Goal: Task Accomplishment & Management: Manage account settings

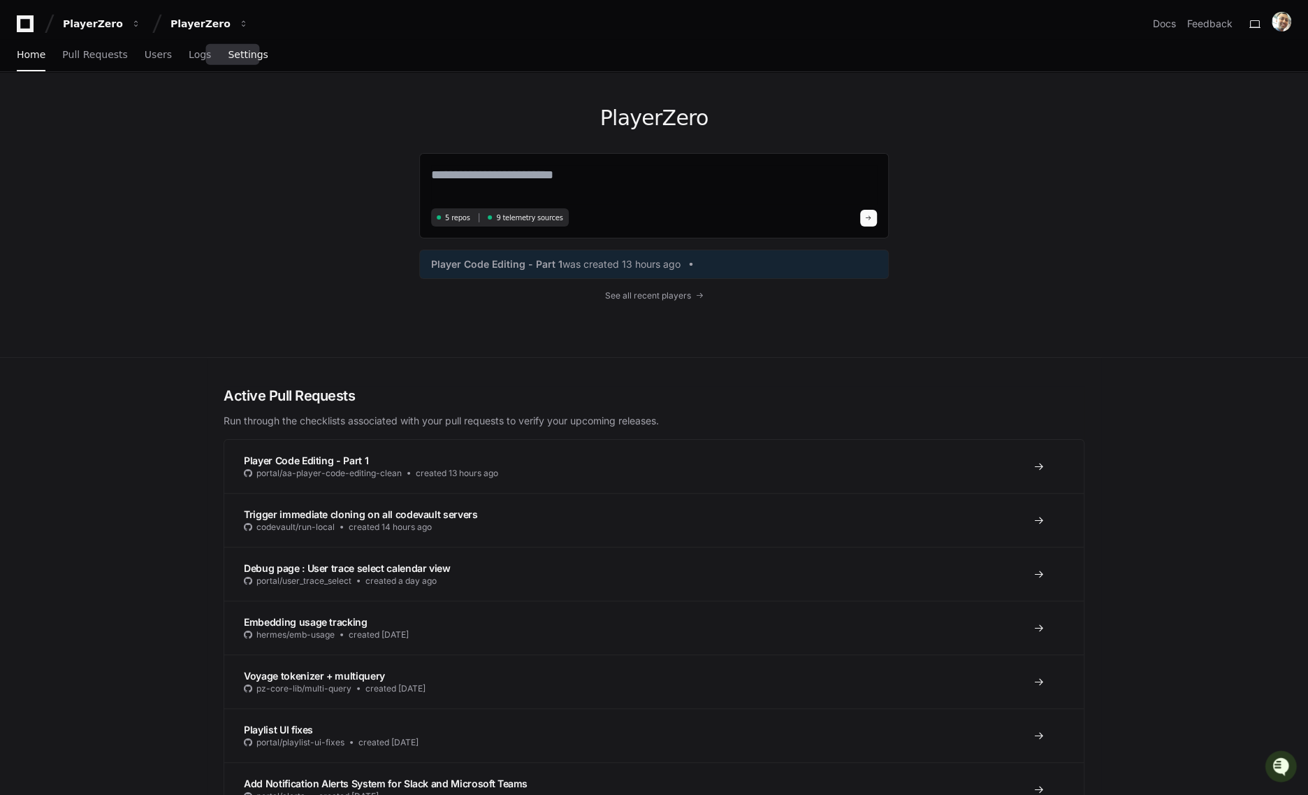
click at [230, 48] on link "Settings" at bounding box center [248, 55] width 40 height 32
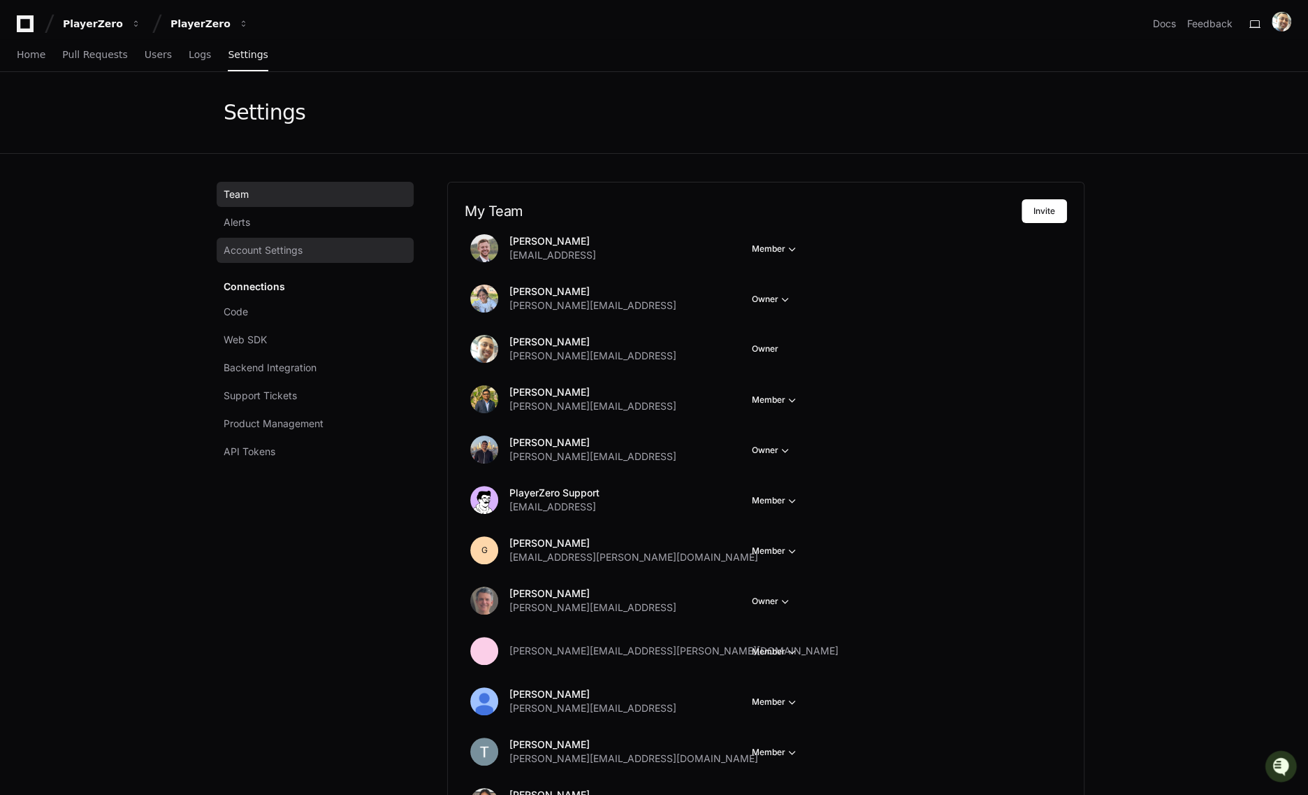
click at [303, 248] on link "Account Settings" at bounding box center [315, 250] width 197 height 25
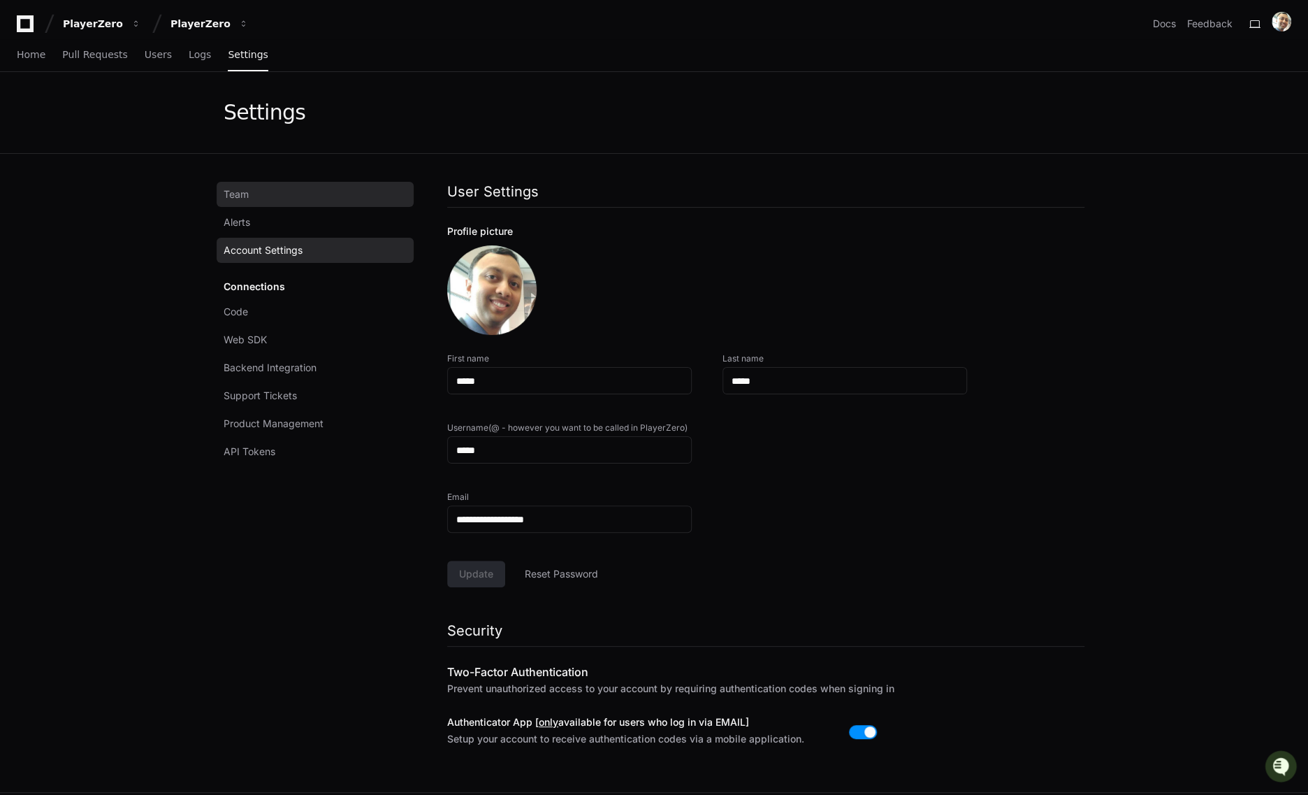
click at [289, 189] on link "Team" at bounding box center [315, 194] width 197 height 25
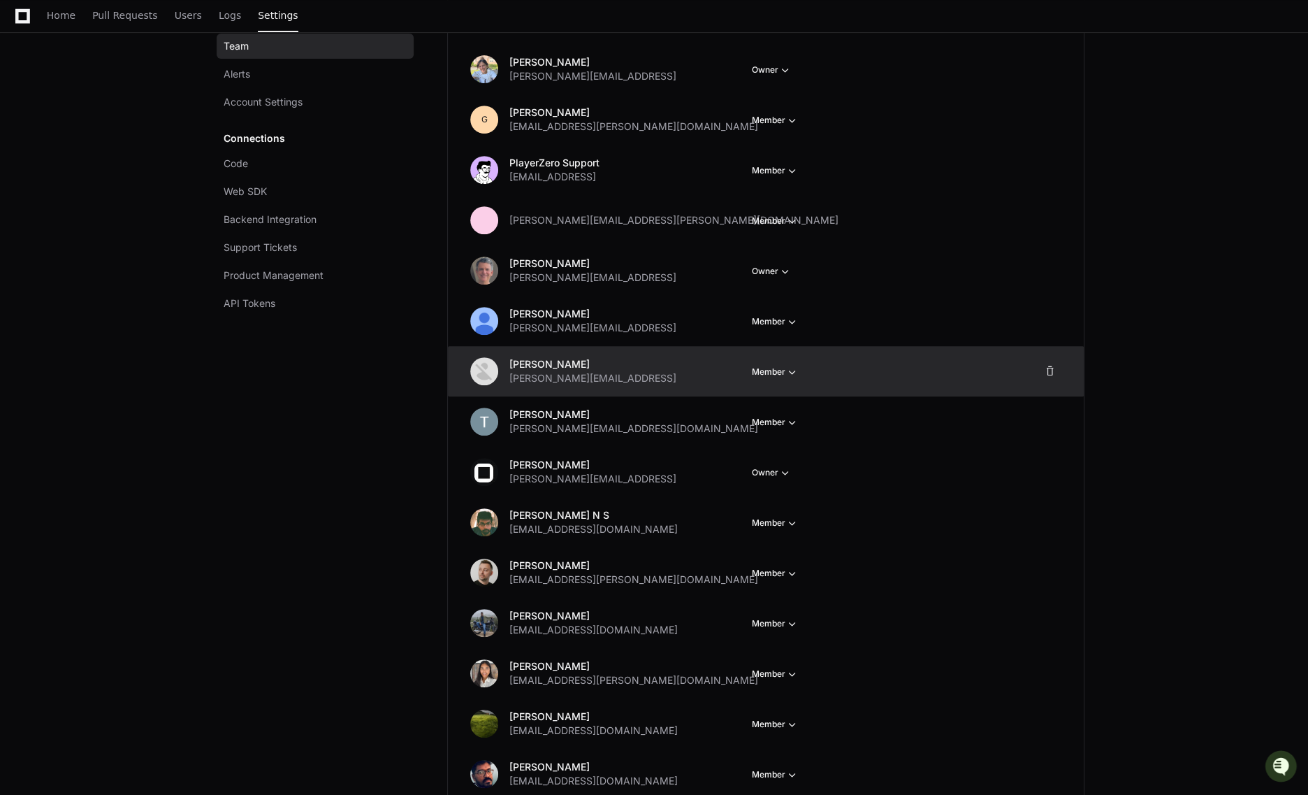
scroll to position [378, 0]
click at [1050, 373] on span at bounding box center [1050, 373] width 11 height 11
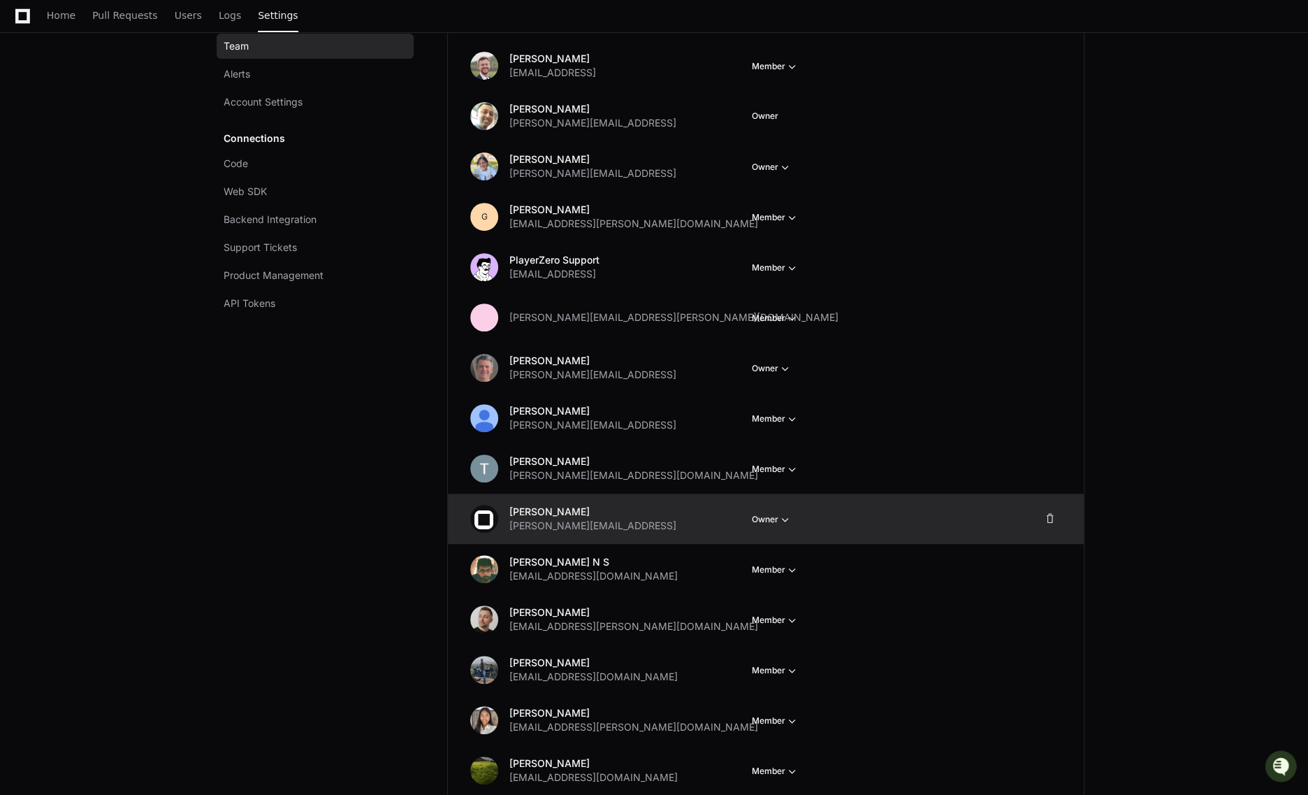
scroll to position [283, 0]
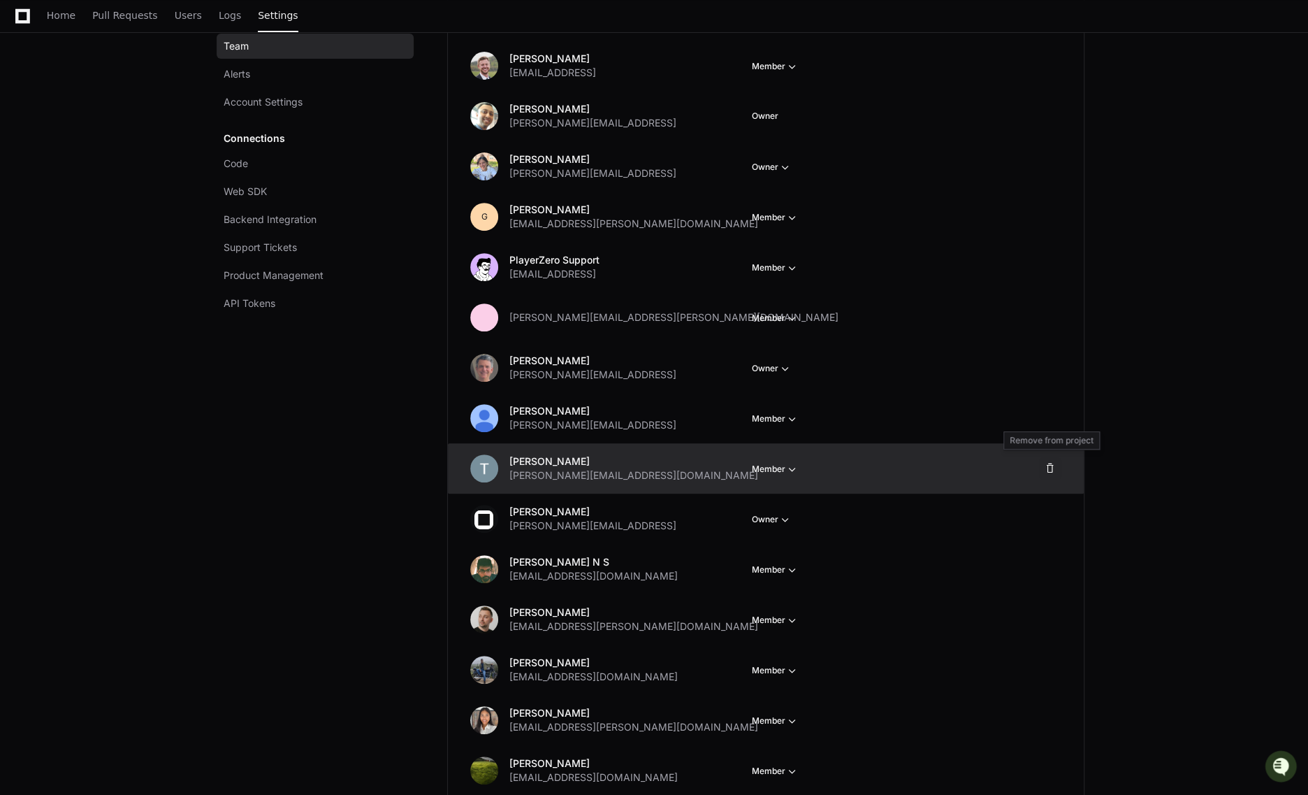
click at [1051, 466] on span at bounding box center [1050, 468] width 11 height 11
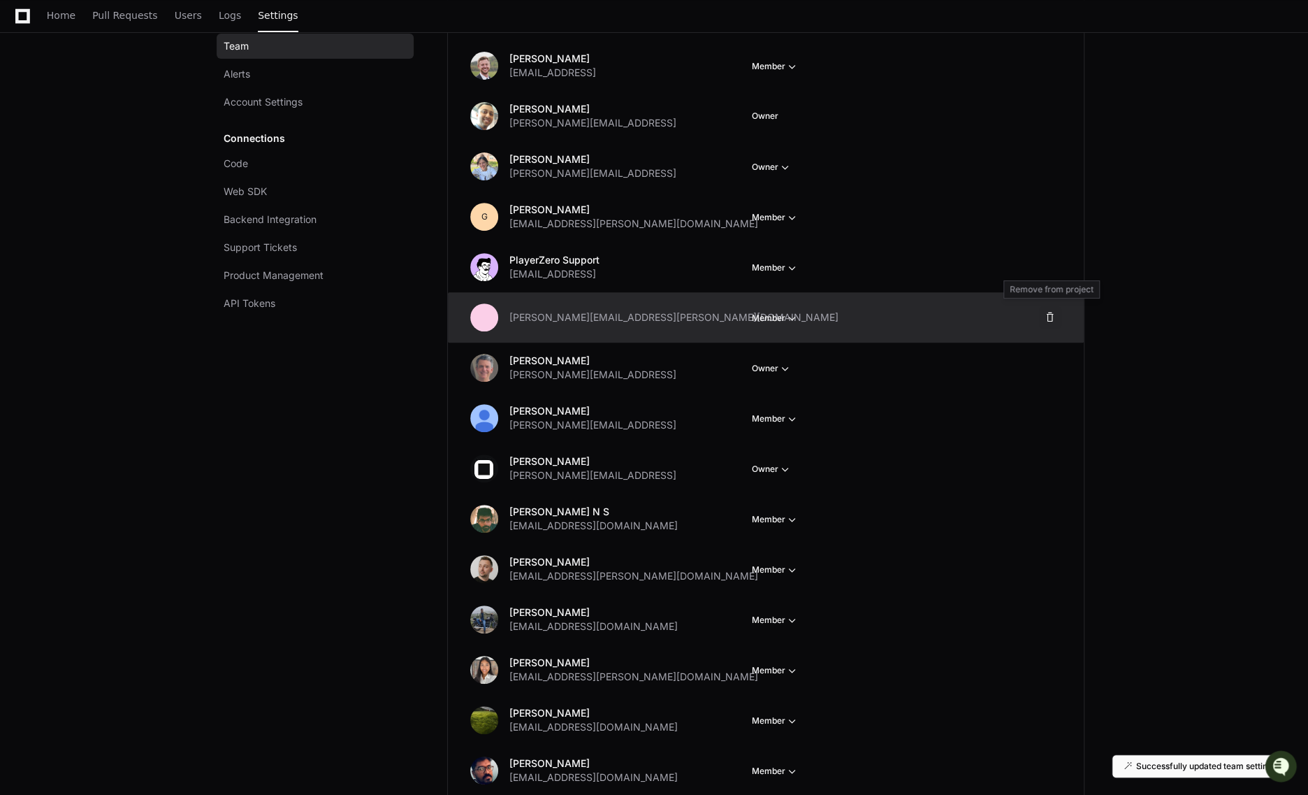
click at [1052, 315] on span at bounding box center [1050, 317] width 11 height 11
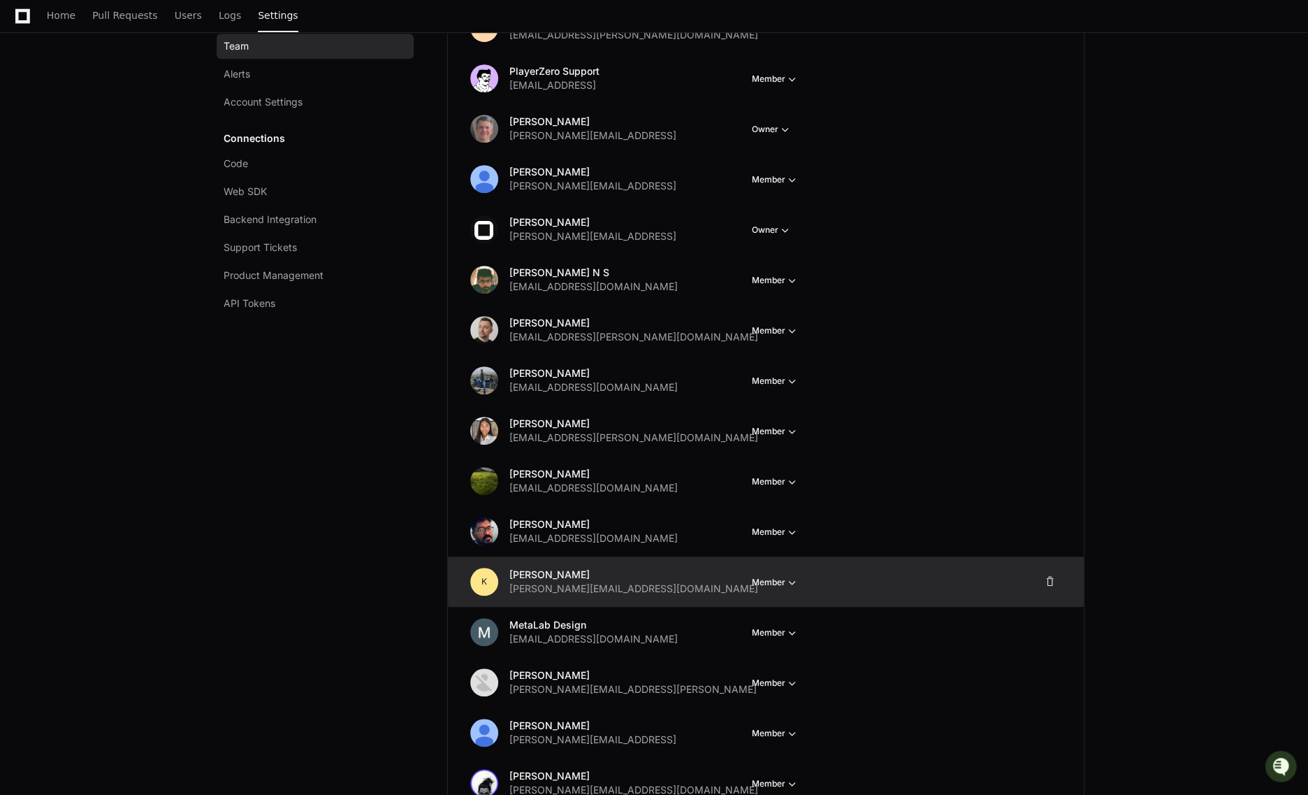
scroll to position [472, 0]
click at [1047, 581] on span at bounding box center [1050, 580] width 11 height 11
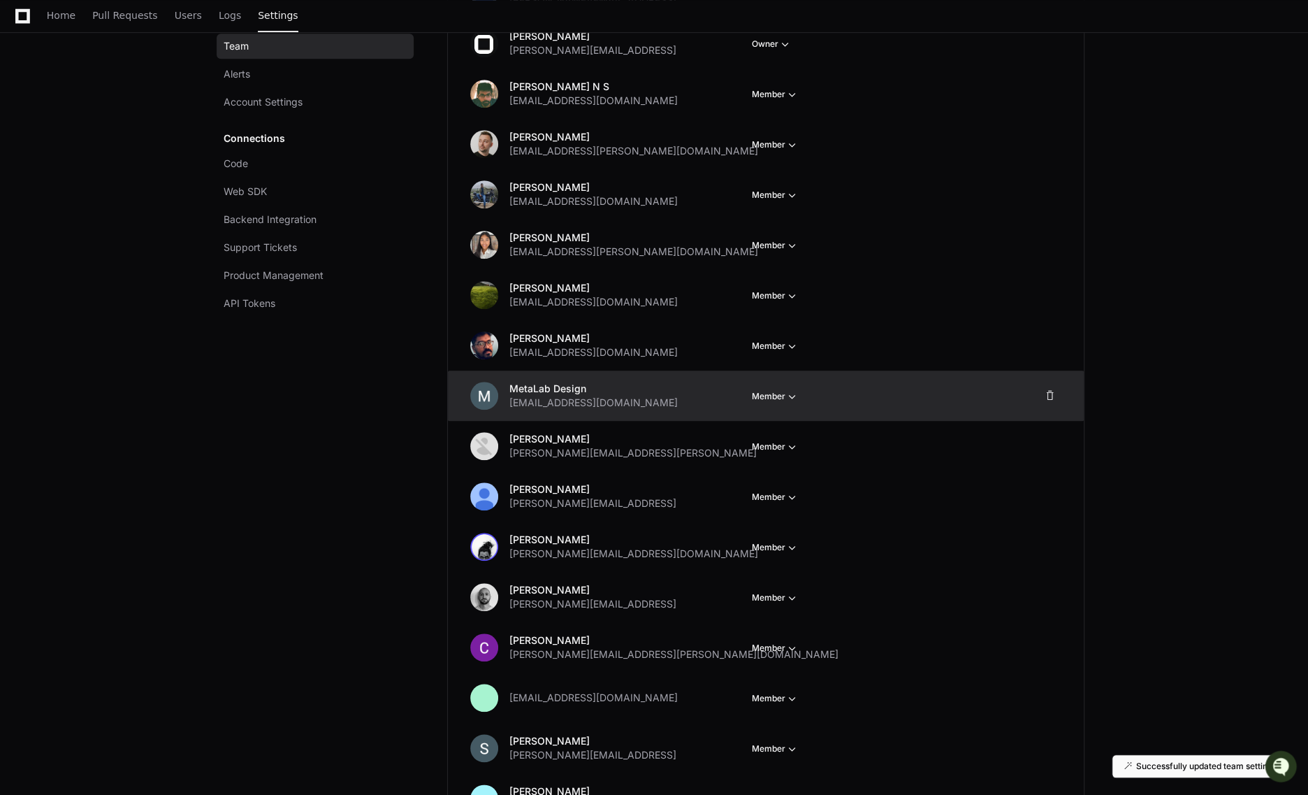
scroll to position [662, 0]
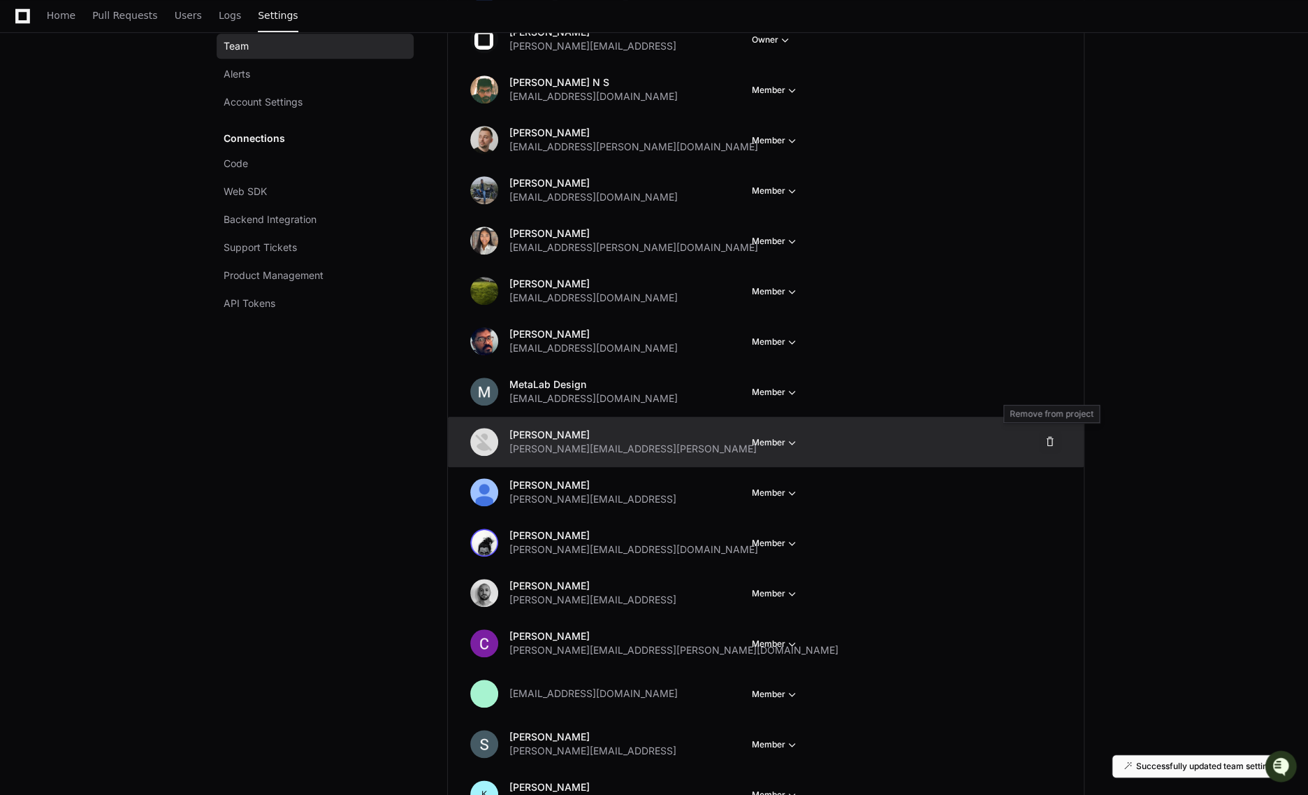
click at [1047, 439] on span at bounding box center [1050, 441] width 11 height 11
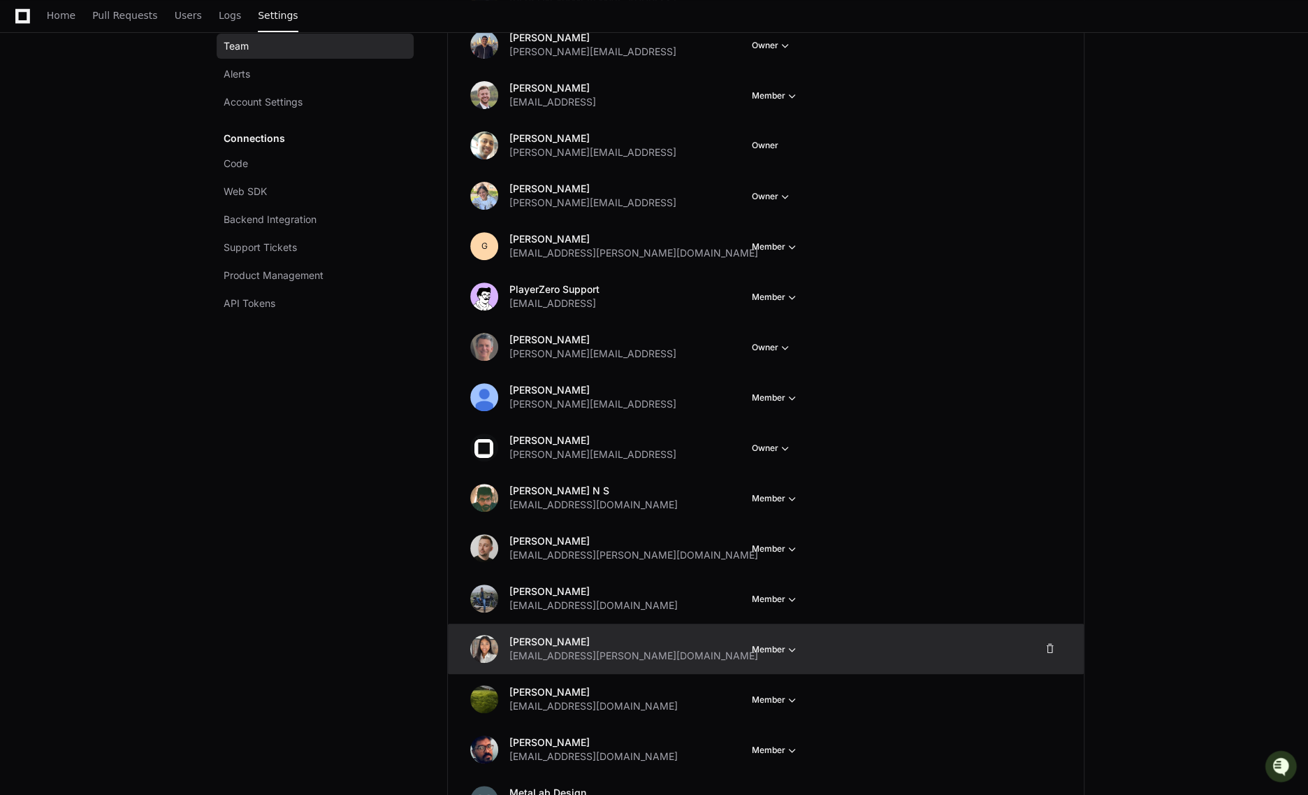
scroll to position [283, 0]
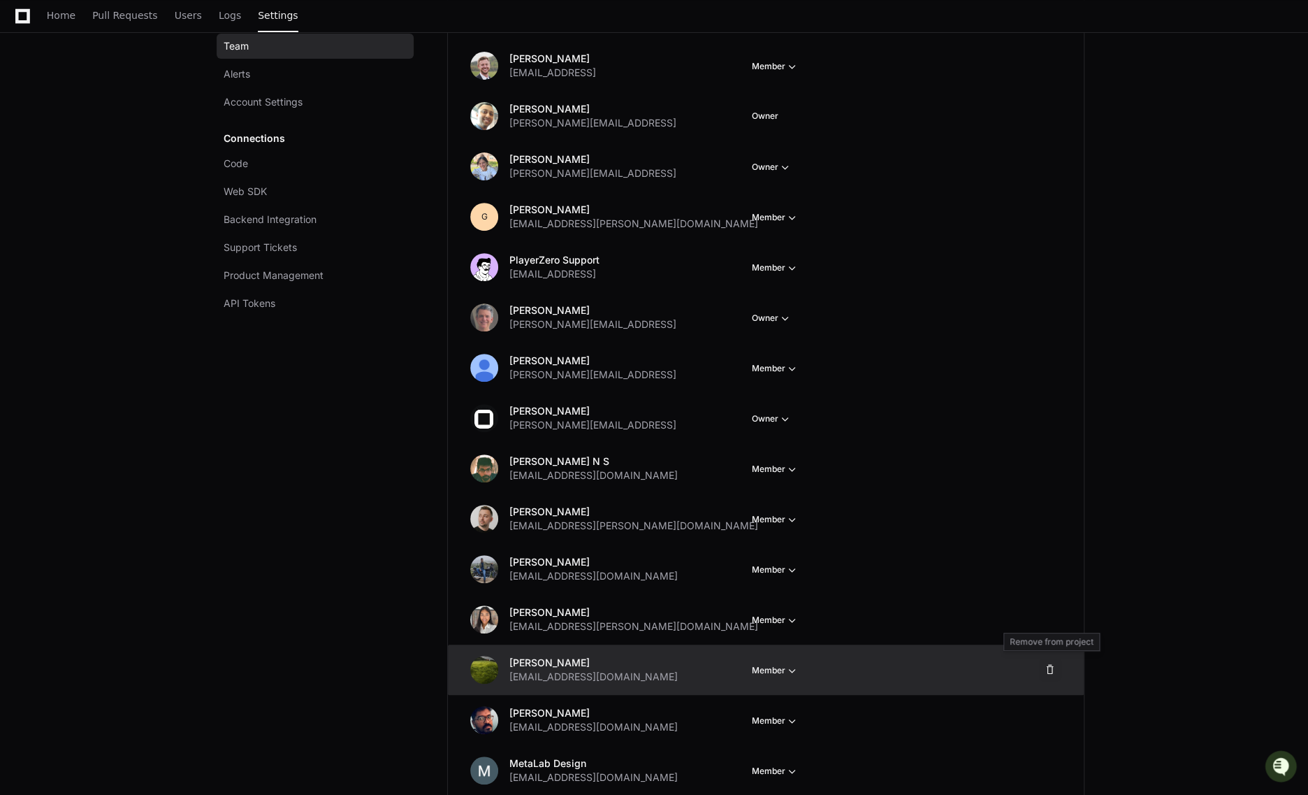
click at [1050, 668] on span at bounding box center [1050, 669] width 11 height 11
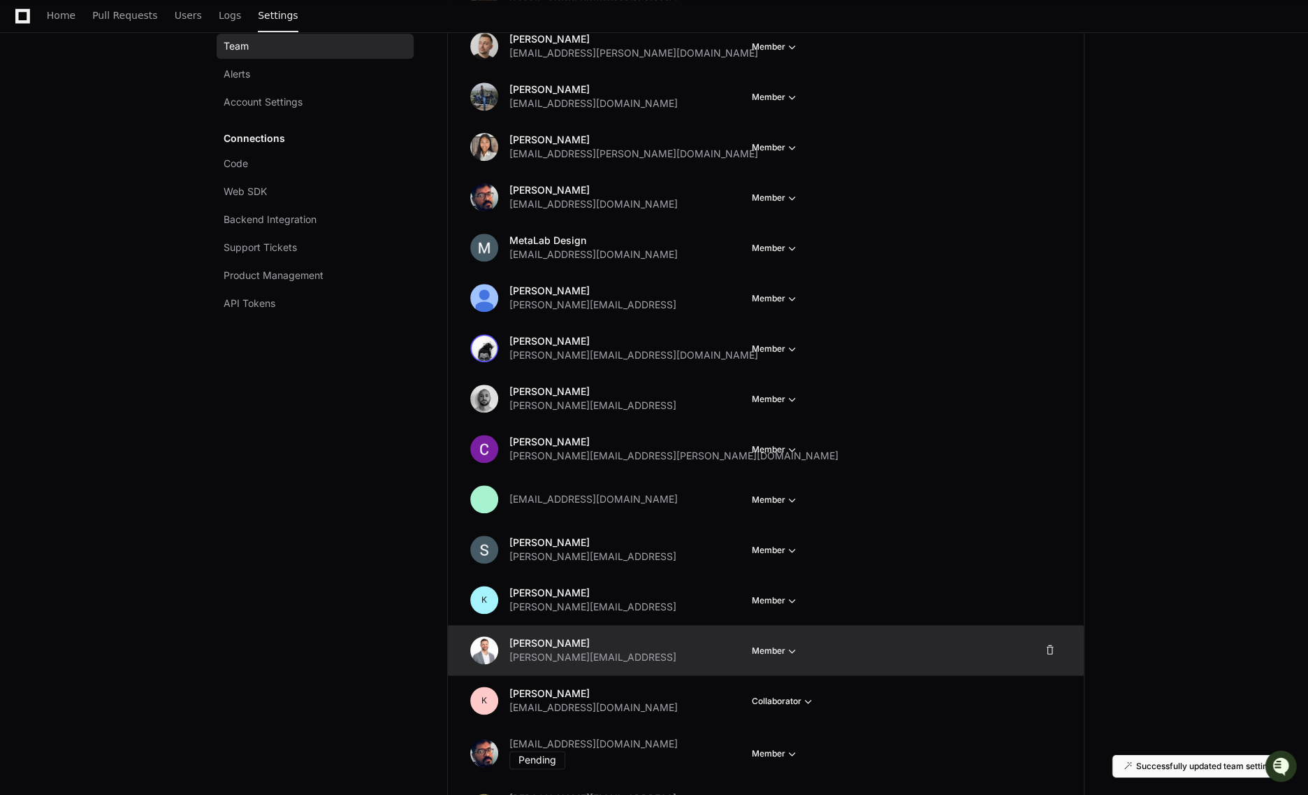
scroll to position [756, 0]
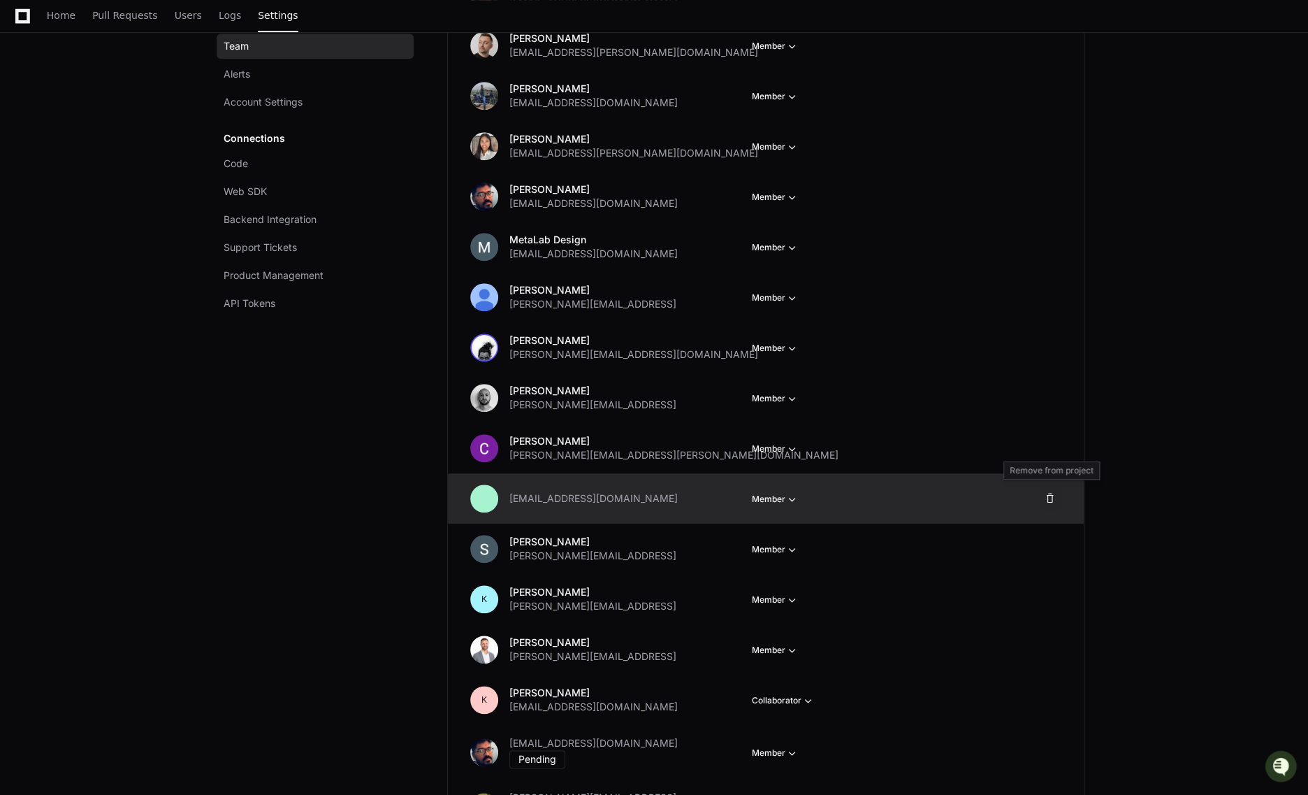
click at [1050, 498] on span at bounding box center [1050, 498] width 11 height 11
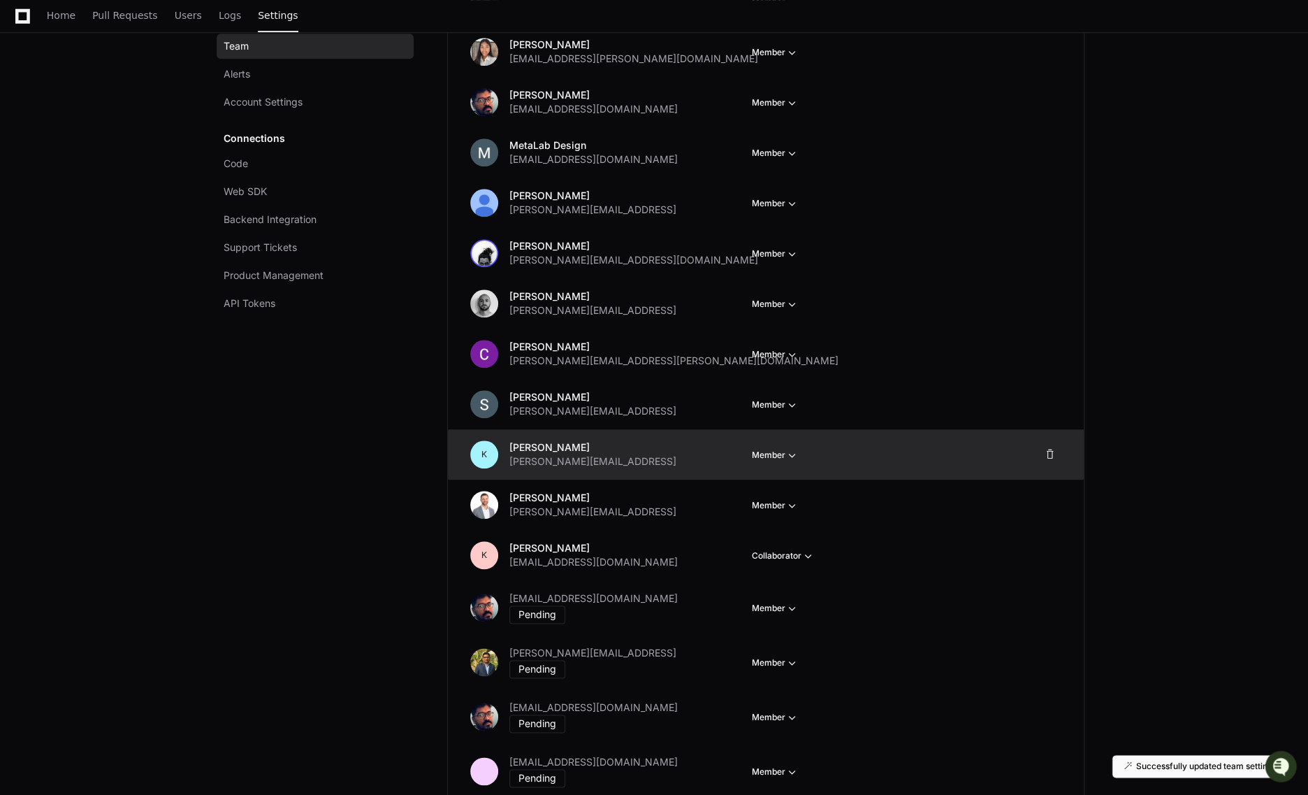
scroll to position [850, 0]
click at [1055, 452] on span at bounding box center [1050, 454] width 11 height 11
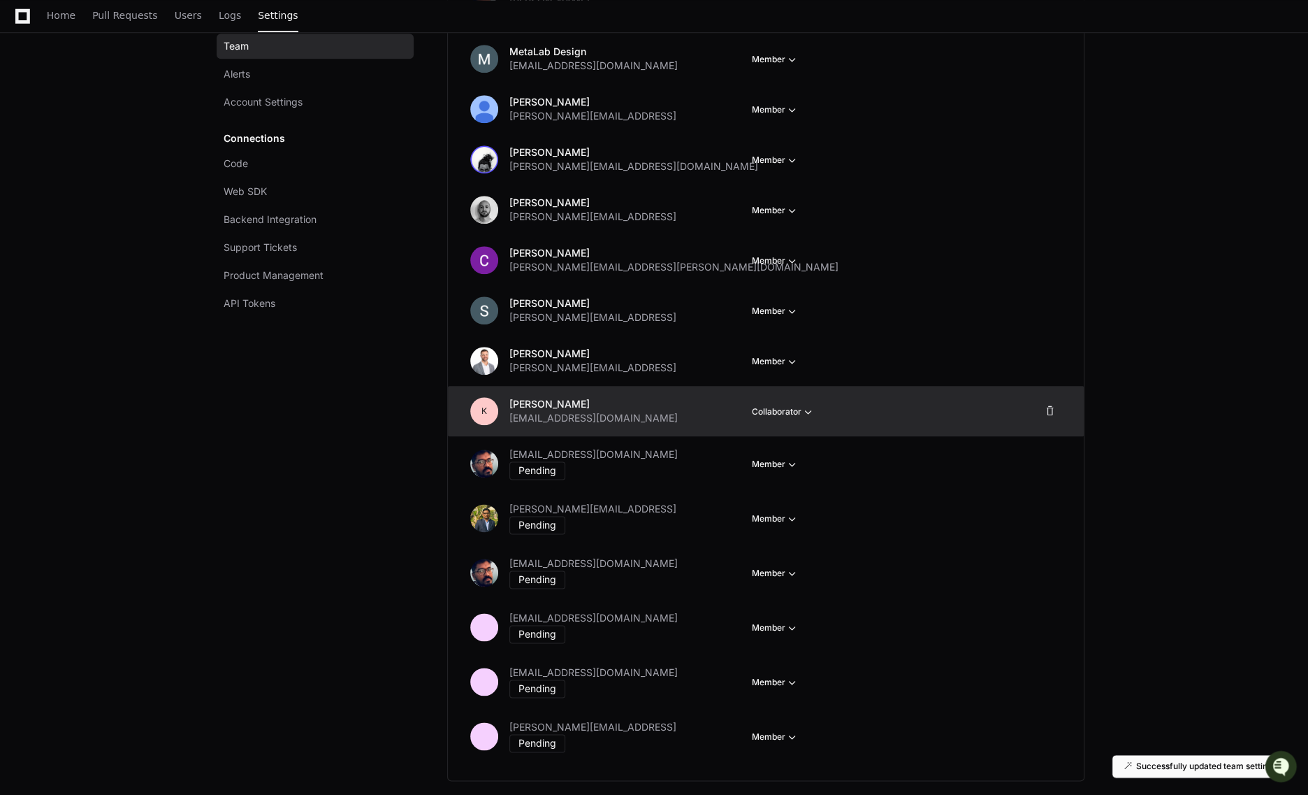
scroll to position [945, 0]
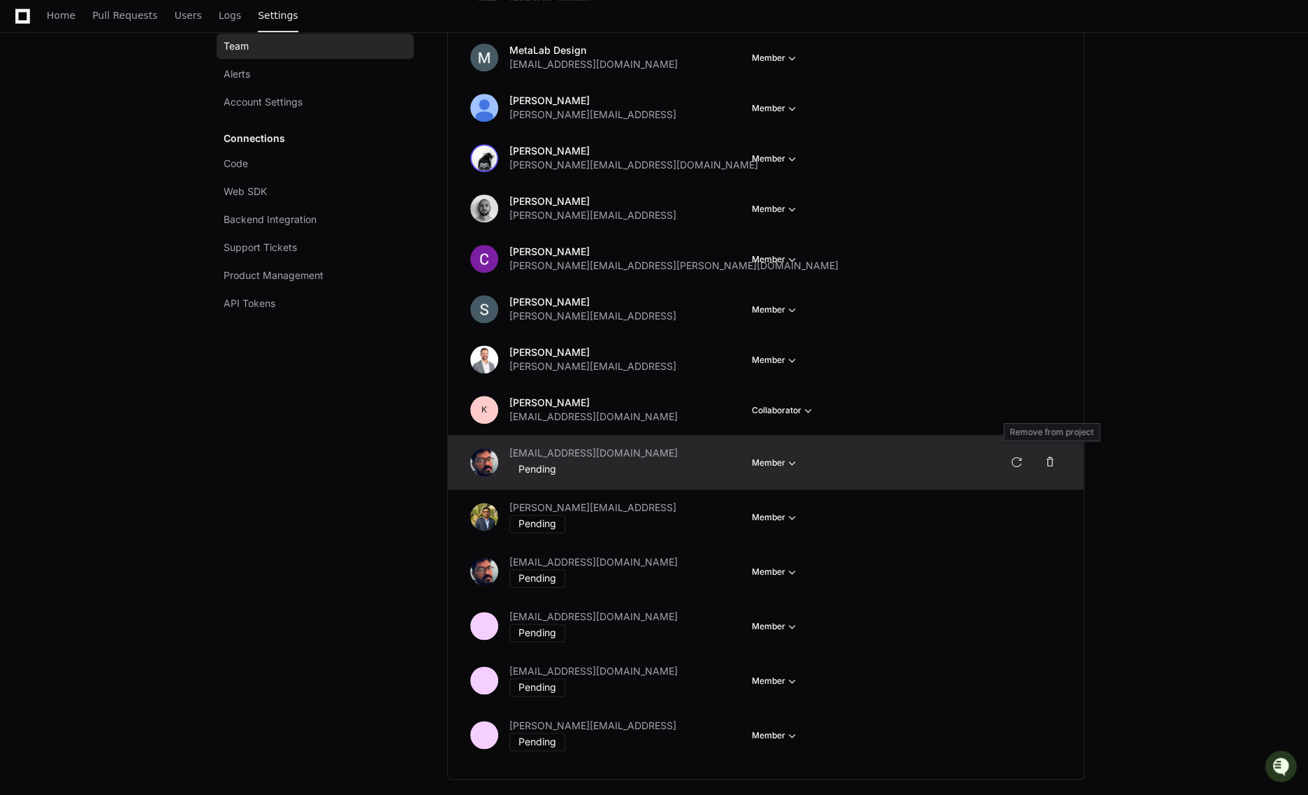
click at [1055, 458] on span at bounding box center [1050, 461] width 11 height 11
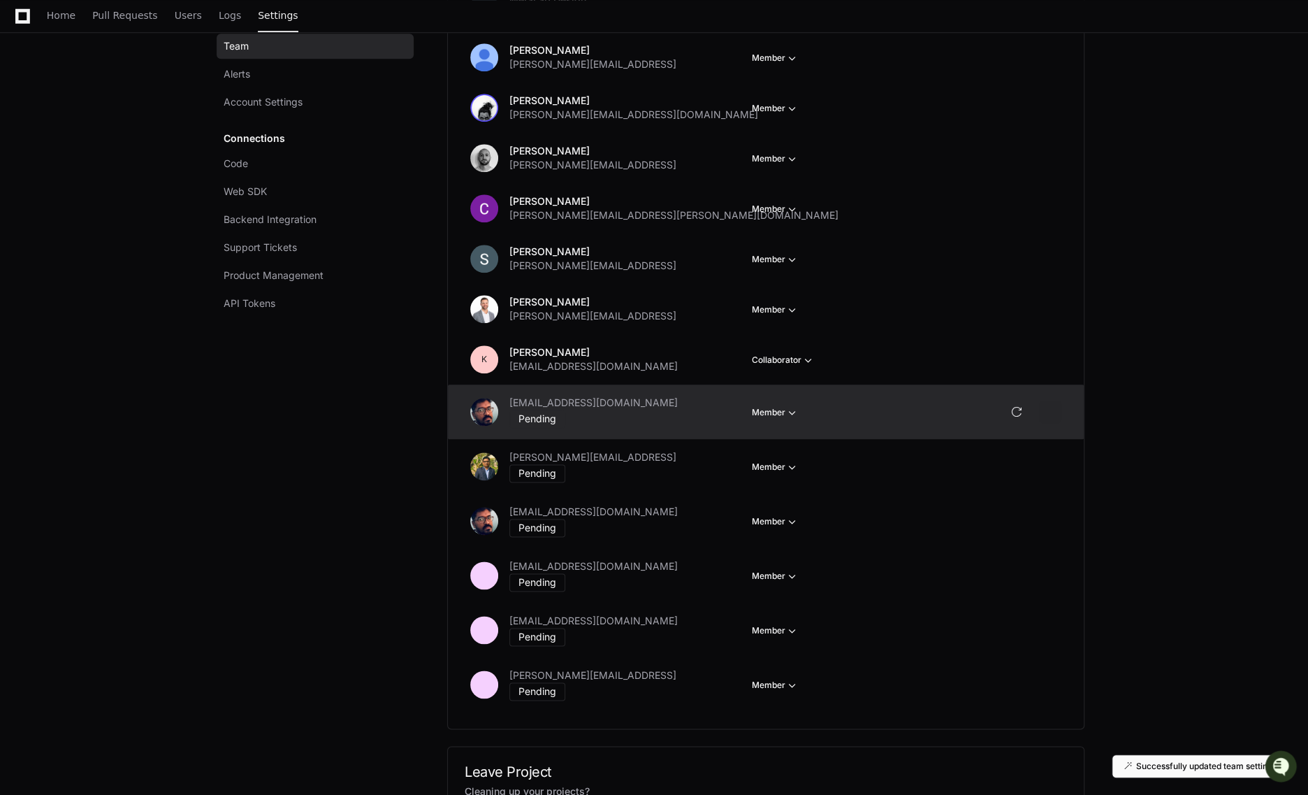
scroll to position [895, 0]
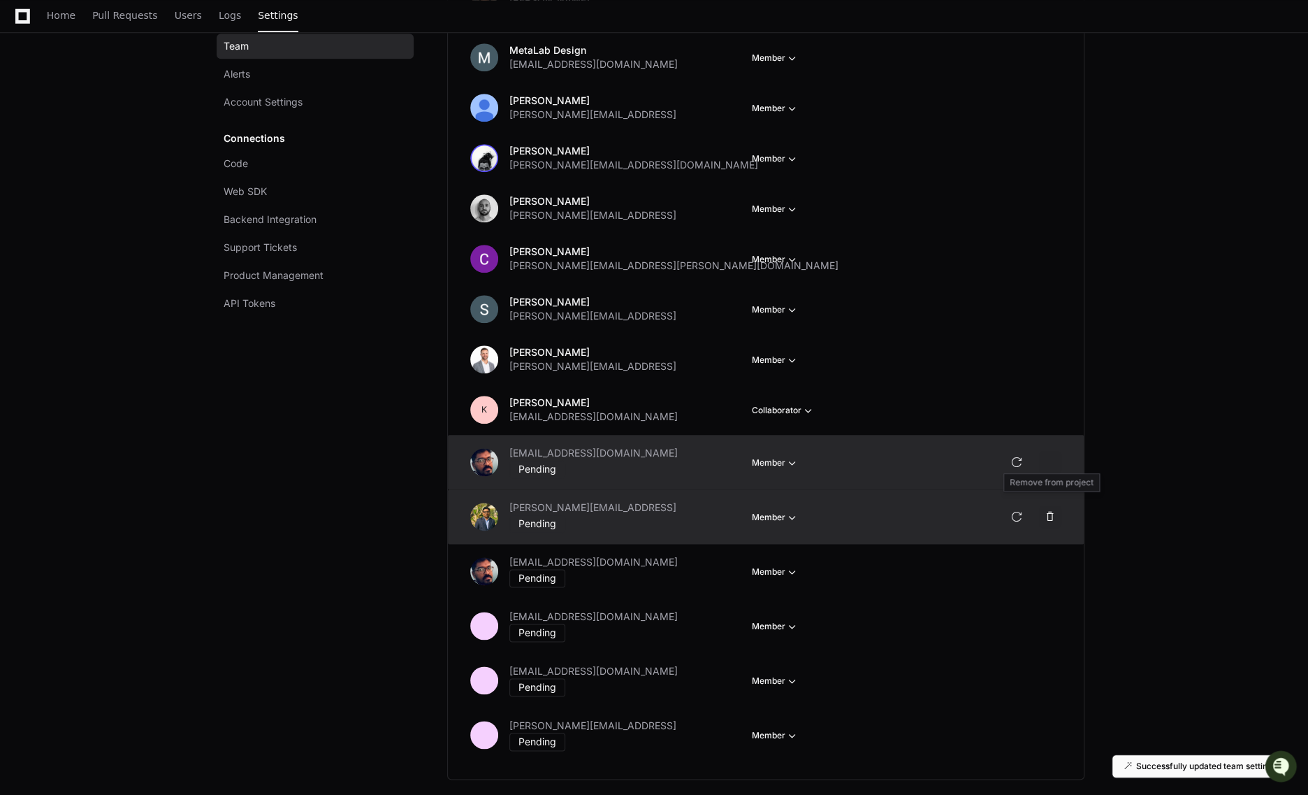
click at [1050, 511] on span at bounding box center [1050, 516] width 11 height 11
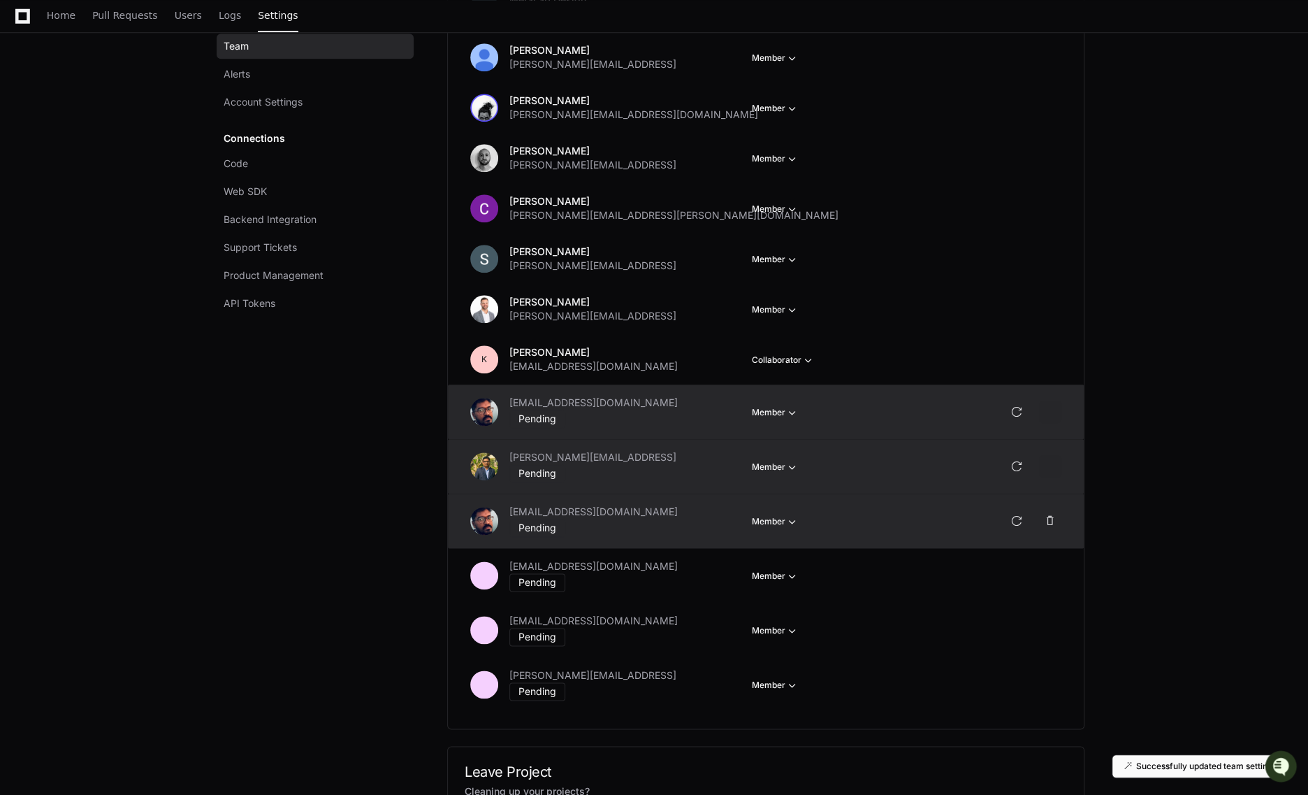
scroll to position [845, 0]
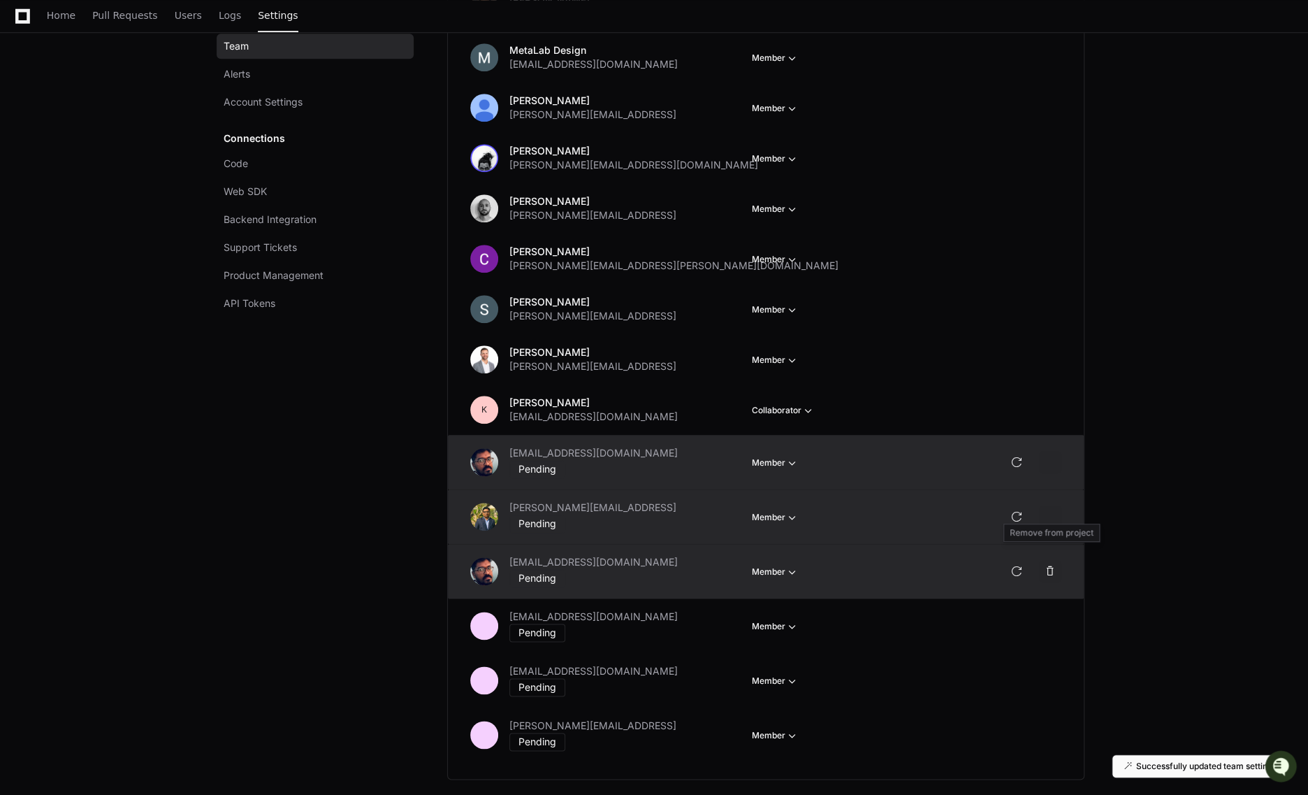
click at [1051, 565] on span at bounding box center [1050, 570] width 11 height 11
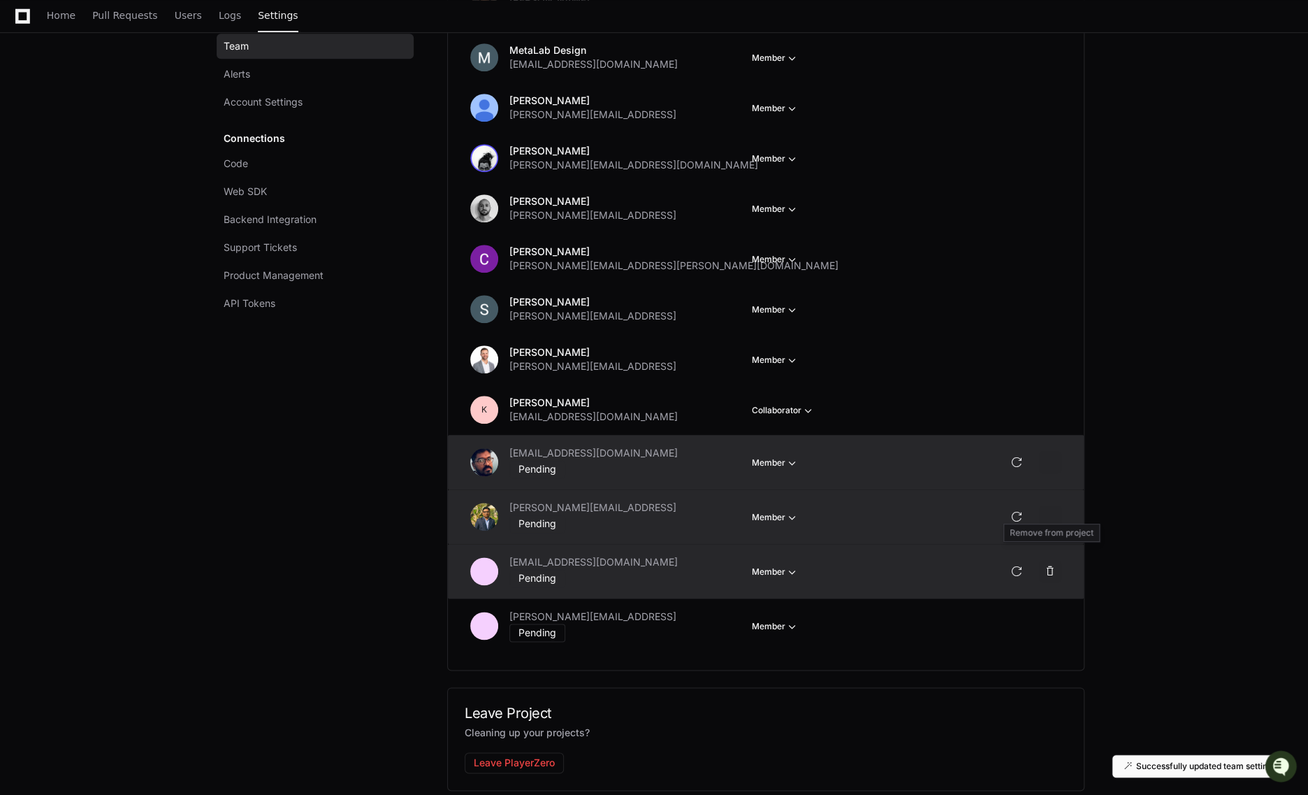
click at [1051, 565] on span at bounding box center [1050, 570] width 11 height 11
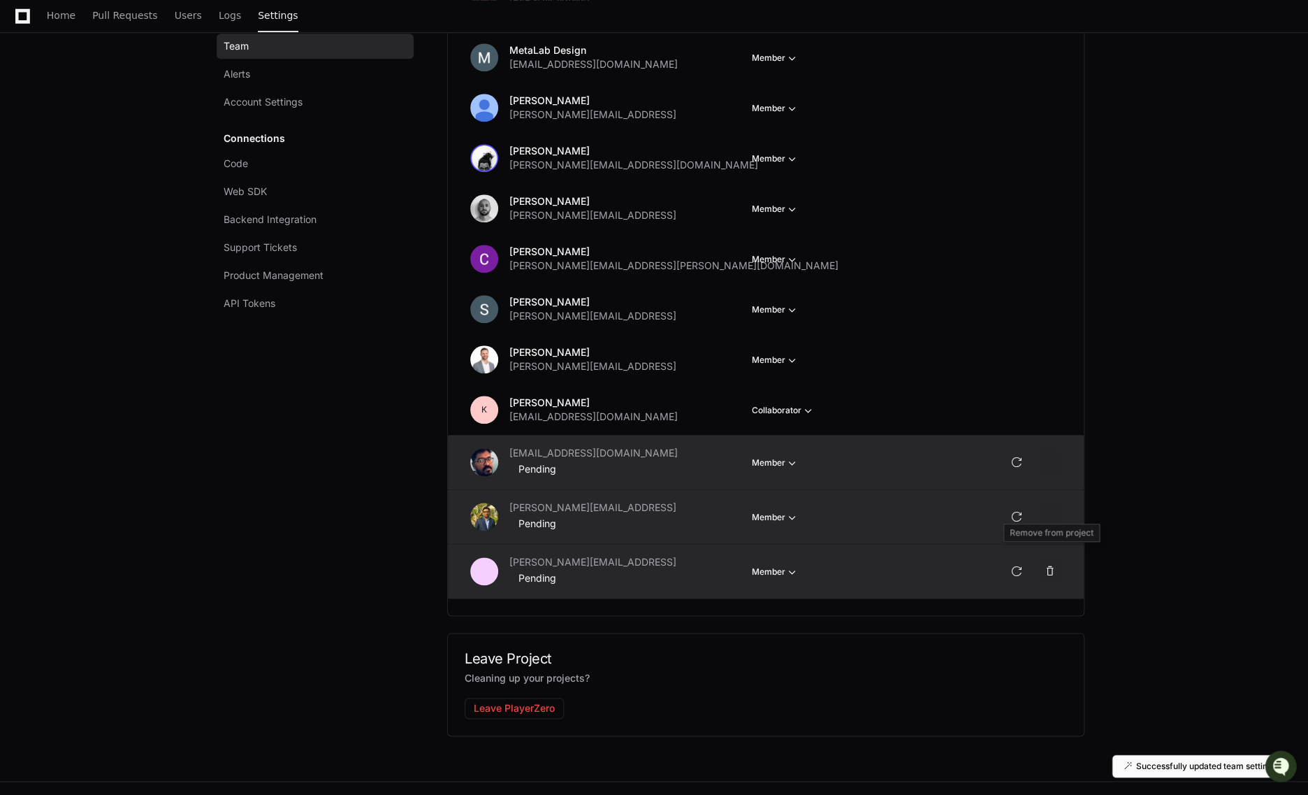
click at [1051, 565] on span at bounding box center [1050, 570] width 11 height 11
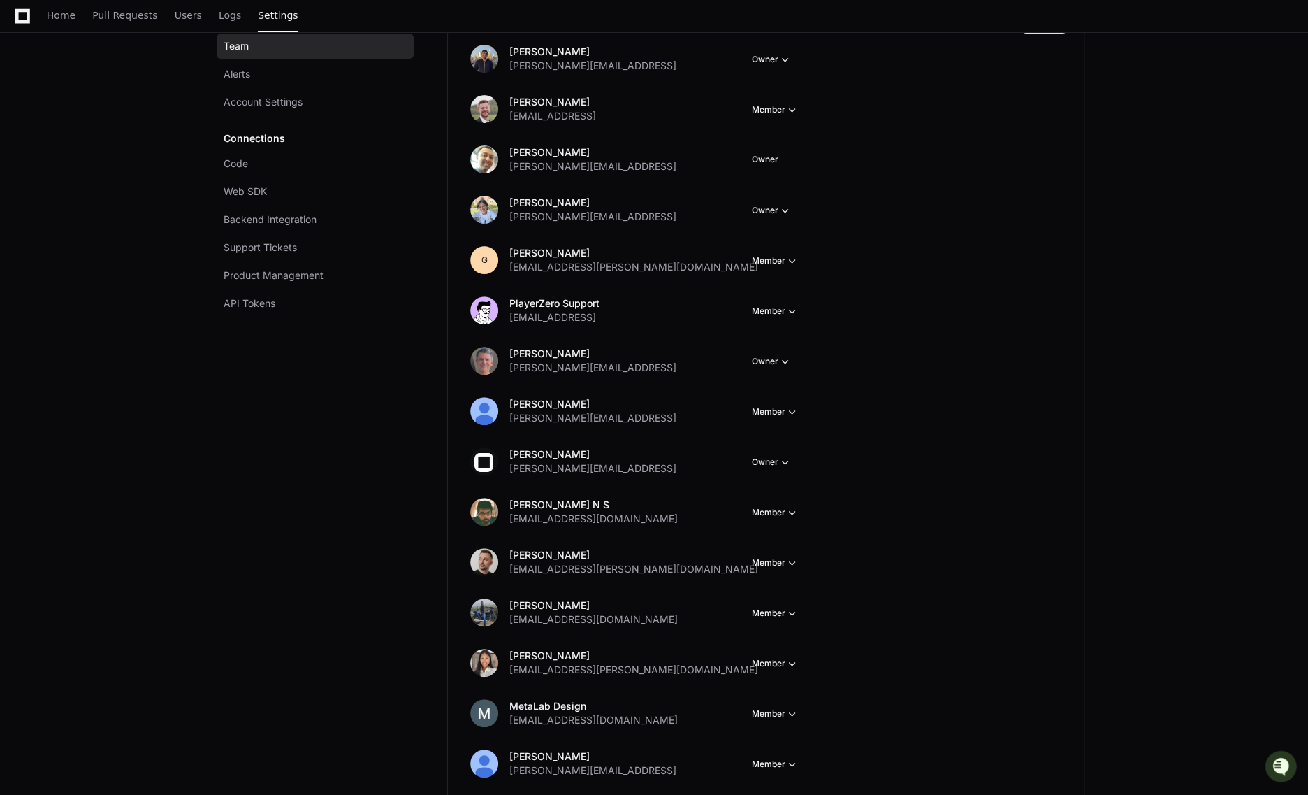
scroll to position [189, 0]
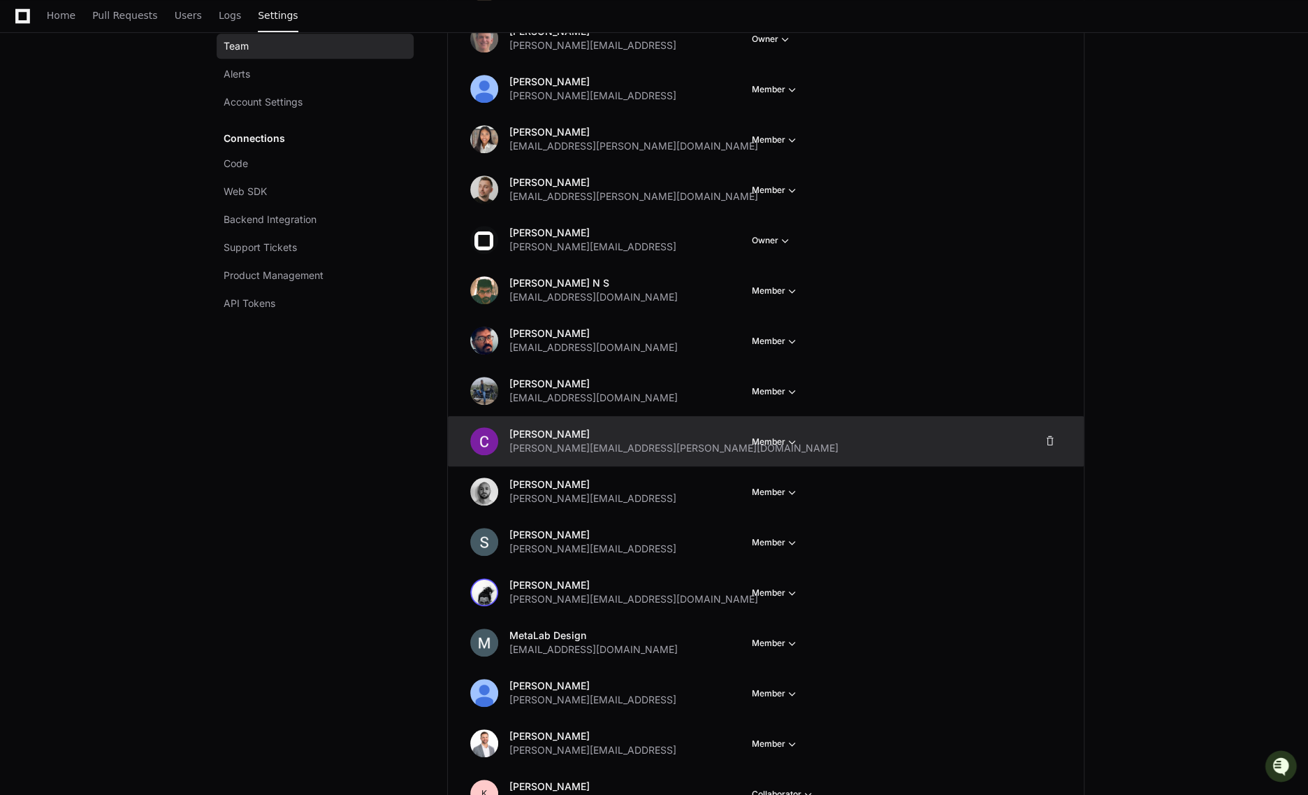
scroll to position [562, 0]
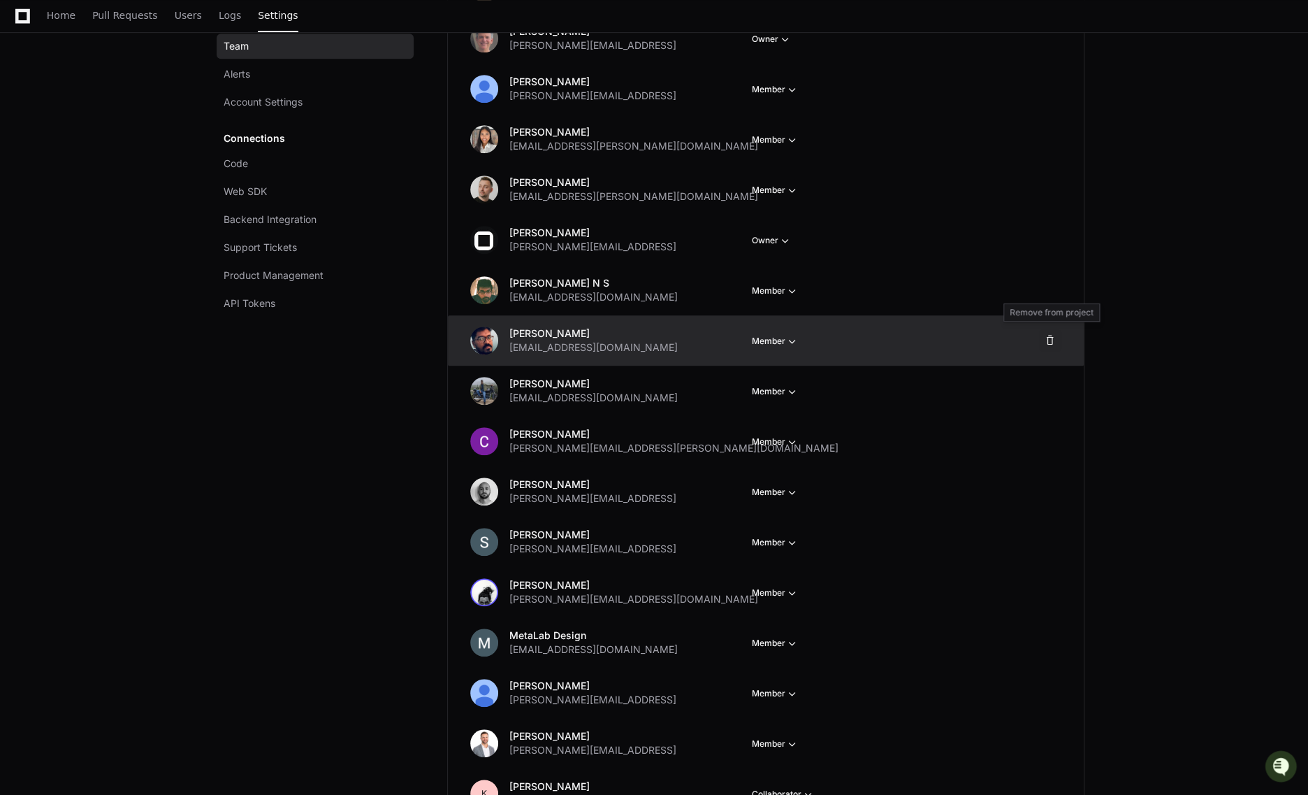
click at [1050, 340] on span at bounding box center [1050, 340] width 11 height 11
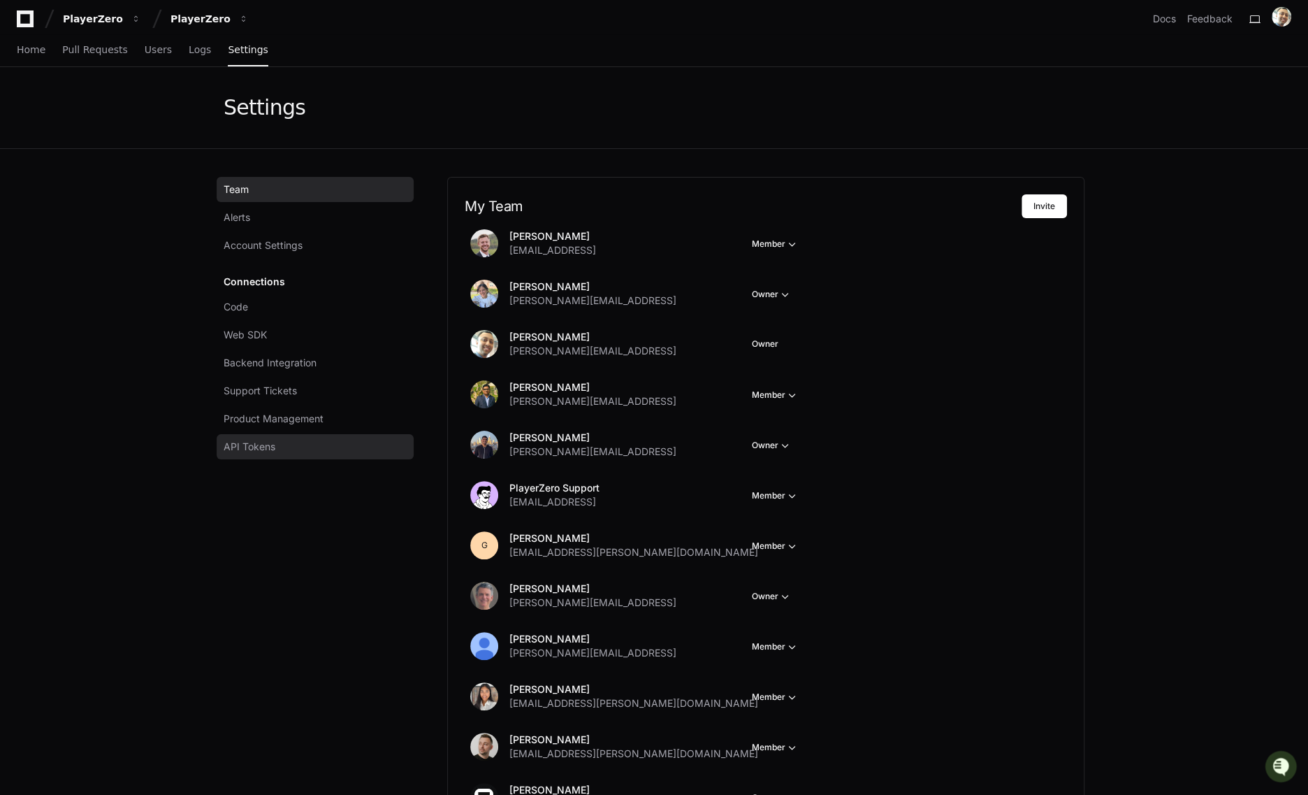
scroll to position [0, 0]
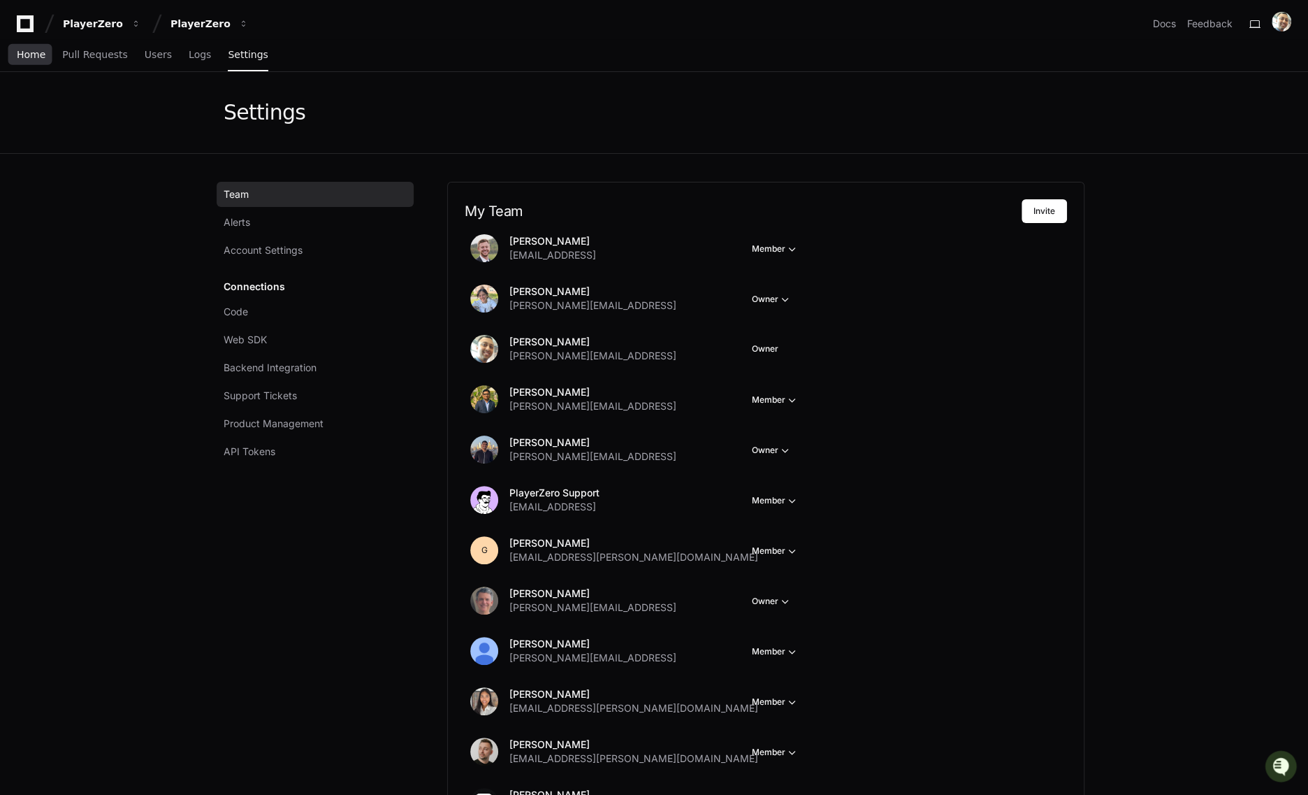
click at [34, 59] on span "Home" at bounding box center [31, 54] width 29 height 8
